Goal: Task Accomplishment & Management: Complete application form

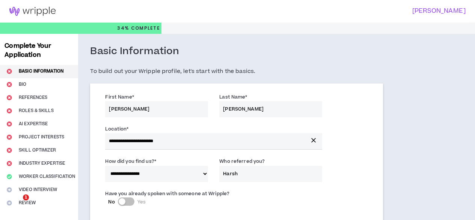
select select "*"
select select "IN"
select select "*******"
select select "*"
select select "***"
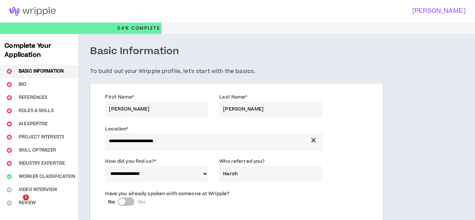
select select "**********"
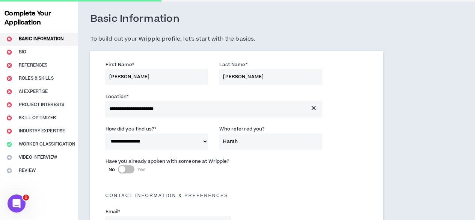
click at [234, 139] on input "Harsh" at bounding box center [270, 141] width 103 height 16
click at [258, 152] on div "**********" at bounding box center [237, 139] width 274 height 32
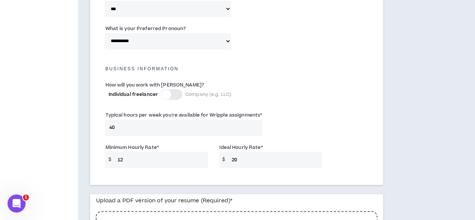
scroll to position [521, 0]
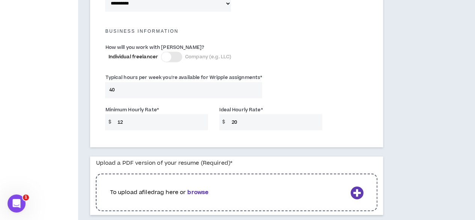
click at [168, 60] on div at bounding box center [167, 57] width 10 height 10
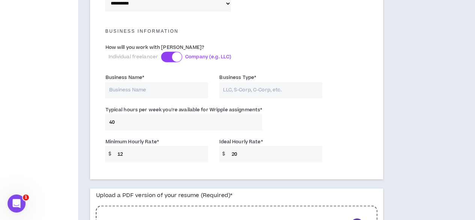
click at [168, 59] on div at bounding box center [171, 56] width 21 height 11
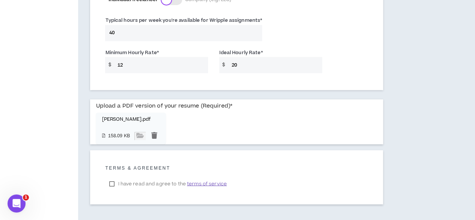
scroll to position [610, 0]
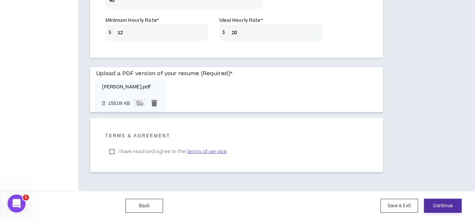
click at [447, 203] on button "Continue" at bounding box center [443, 205] width 38 height 14
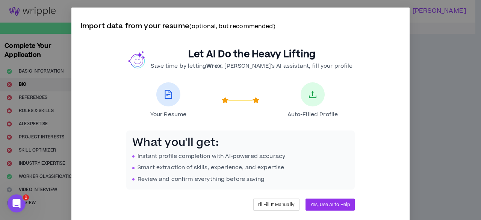
scroll to position [25, 0]
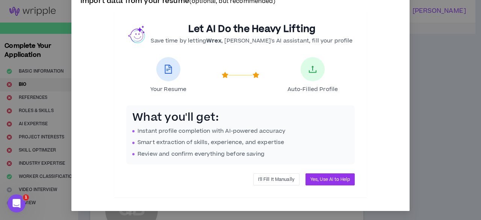
click at [269, 178] on span "I'll Fill It Manually" at bounding box center [276, 179] width 36 height 7
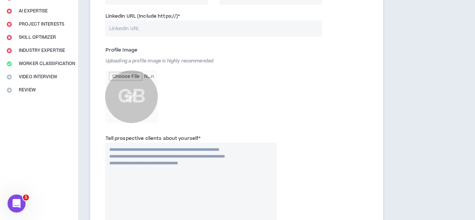
scroll to position [38, 0]
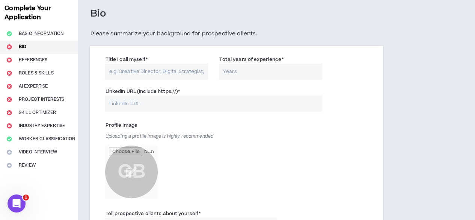
click at [141, 66] on input "Title I call myself *" at bounding box center [156, 71] width 103 height 16
paste input "AI/ML,Mobile & Web App,Python,Node,WordPress,Shopify,GPT-5,React"
type input "AI/ML,Mobile & Web App,Python,Node,WordPress,Shopify,GPT-5,React"
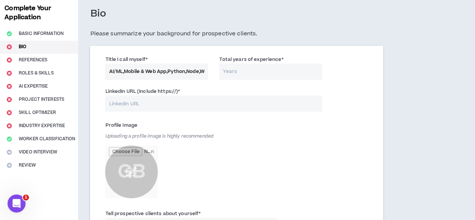
click at [232, 73] on input "Total years of experience *" at bounding box center [270, 71] width 103 height 16
type input "15"
click at [205, 104] on input "LinkedIn URL (Include https://) *" at bounding box center [213, 103] width 217 height 16
paste input "[URL][DOMAIN_NAME][PERSON_NAME]"
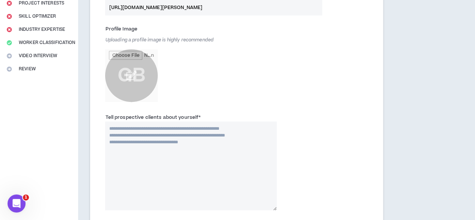
scroll to position [150, 0]
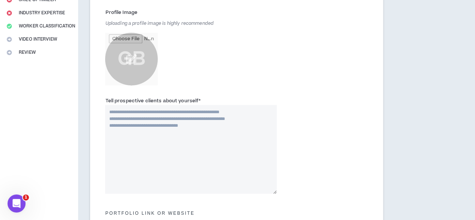
type input "[URL][DOMAIN_NAME][PERSON_NAME]"
click at [166, 131] on textarea "Tell prospective clients about yourself *" at bounding box center [190, 149] width 171 height 89
paste textarea "**********"
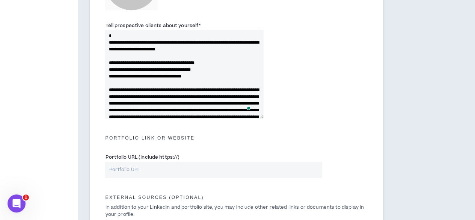
scroll to position [38, 0]
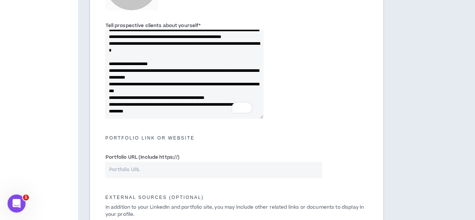
click at [181, 64] on textarea "Tell prospective clients about yourself *" at bounding box center [184, 74] width 158 height 89
drag, startPoint x: 181, startPoint y: 64, endPoint x: 184, endPoint y: 71, distance: 7.6
click at [184, 71] on textarea "Tell prospective clients about yourself *" at bounding box center [184, 74] width 158 height 89
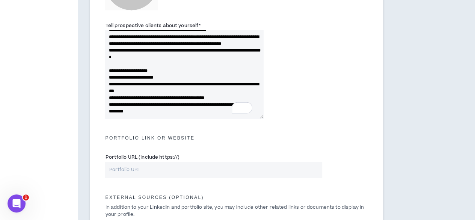
drag, startPoint x: 172, startPoint y: 78, endPoint x: 196, endPoint y: 82, distance: 24.8
click at [196, 82] on textarea "Tell prospective clients about yourself *" at bounding box center [184, 74] width 158 height 89
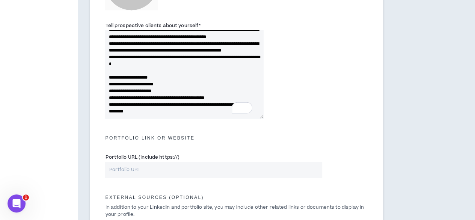
drag, startPoint x: 147, startPoint y: 92, endPoint x: 240, endPoint y: 93, distance: 93.6
click at [240, 93] on textarea "Tell prospective clients about yourself *" at bounding box center [184, 74] width 158 height 89
drag, startPoint x: 176, startPoint y: 97, endPoint x: 190, endPoint y: 104, distance: 15.6
click at [190, 104] on textarea "Tell prospective clients about yourself *" at bounding box center [184, 74] width 158 height 89
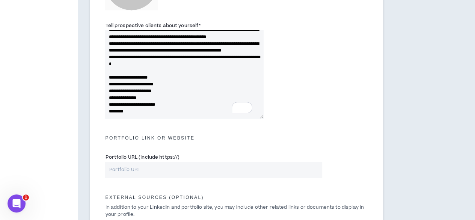
click at [112, 113] on textarea "Tell prospective clients about yourself *" at bounding box center [184, 74] width 158 height 89
drag, startPoint x: 112, startPoint y: 113, endPoint x: 148, endPoint y: 113, distance: 36.4
click at [148, 113] on textarea "Tell prospective clients about yourself *" at bounding box center [184, 74] width 158 height 89
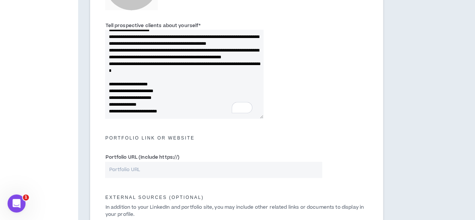
paste textarea "**********"
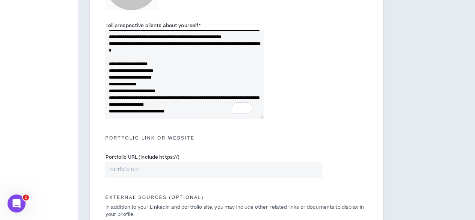
drag, startPoint x: 160, startPoint y: 97, endPoint x: 230, endPoint y: 105, distance: 69.5
click at [230, 106] on textarea "Tell prospective clients about yourself *" at bounding box center [184, 74] width 158 height 89
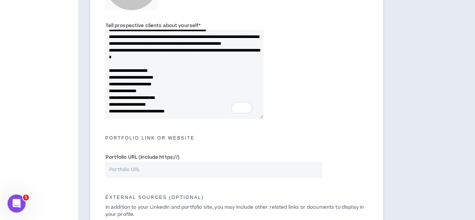
paste textarea "**********"
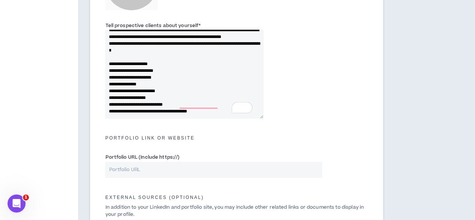
paste textarea "**********"
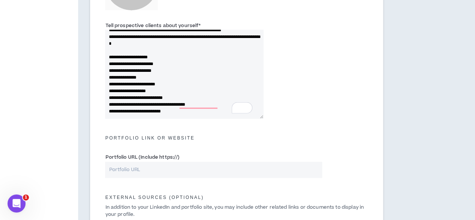
scroll to position [233, 0]
click at [179, 112] on textarea "Tell prospective clients about yourself *" at bounding box center [184, 74] width 158 height 89
paste textarea "**********"
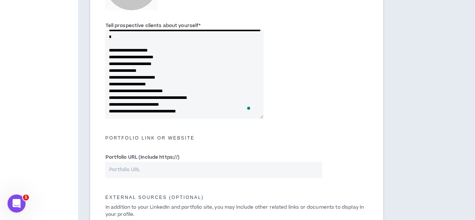
scroll to position [246, 0]
paste textarea "**********"
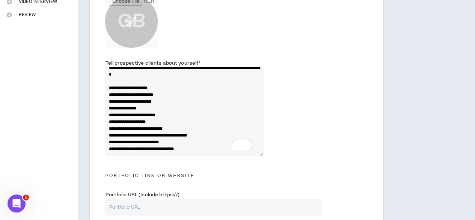
type textarea "**********"
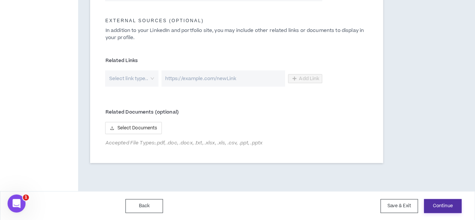
click at [450, 205] on button "Continue" at bounding box center [443, 206] width 38 height 14
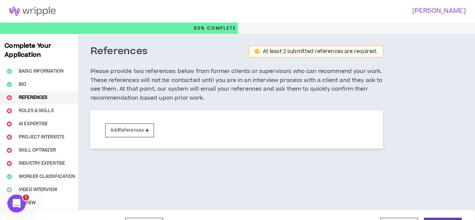
click at [134, 71] on h5 "Please provide two references below from former clients or supervisors who can …" at bounding box center [236, 85] width 293 height 36
drag, startPoint x: 134, startPoint y: 71, endPoint x: 175, endPoint y: 73, distance: 40.6
click at [175, 73] on h5 "Please provide two references below from former clients or supervisors who can …" at bounding box center [236, 85] width 293 height 36
click at [196, 72] on h5 "Please provide two references below from former clients or supervisors who can …" at bounding box center [236, 85] width 293 height 36
drag, startPoint x: 196, startPoint y: 72, endPoint x: 226, endPoint y: 70, distance: 29.4
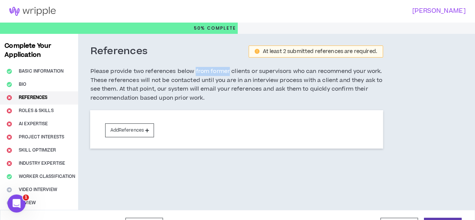
click at [226, 69] on h5 "Please provide two references below from former clients or supervisors who can …" at bounding box center [236, 85] width 293 height 36
click at [237, 72] on h5 "Please provide two references below from former clients or supervisors who can …" at bounding box center [236, 85] width 293 height 36
drag, startPoint x: 237, startPoint y: 72, endPoint x: 300, endPoint y: 70, distance: 63.1
click at [300, 70] on h5 "Please provide two references below from former clients or supervisors who can …" at bounding box center [236, 85] width 293 height 36
click at [32, 111] on div "Complete Your Application Basic Information Bio References Roles & Skills AI Ex…" at bounding box center [39, 122] width 78 height 176
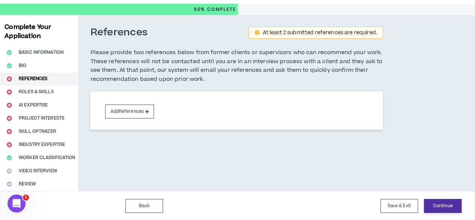
click at [442, 207] on button "Continue" at bounding box center [443, 206] width 38 height 14
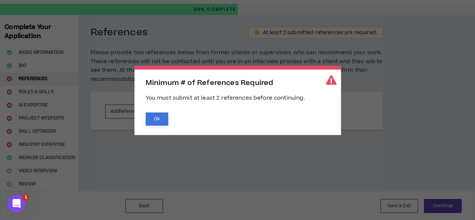
click at [155, 121] on button "Ok" at bounding box center [157, 118] width 23 height 13
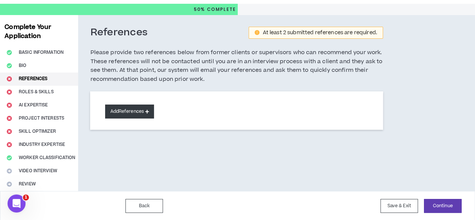
click at [145, 115] on button "Add References" at bounding box center [129, 111] width 49 height 14
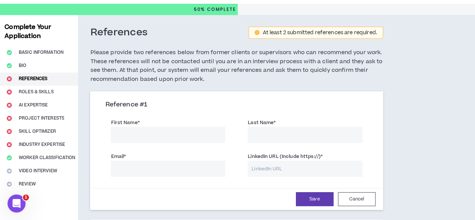
click at [46, 89] on div "Complete Your Application Basic Information Bio References Roles & Skills AI Ex…" at bounding box center [39, 155] width 78 height 280
